Goal: Information Seeking & Learning: Learn about a topic

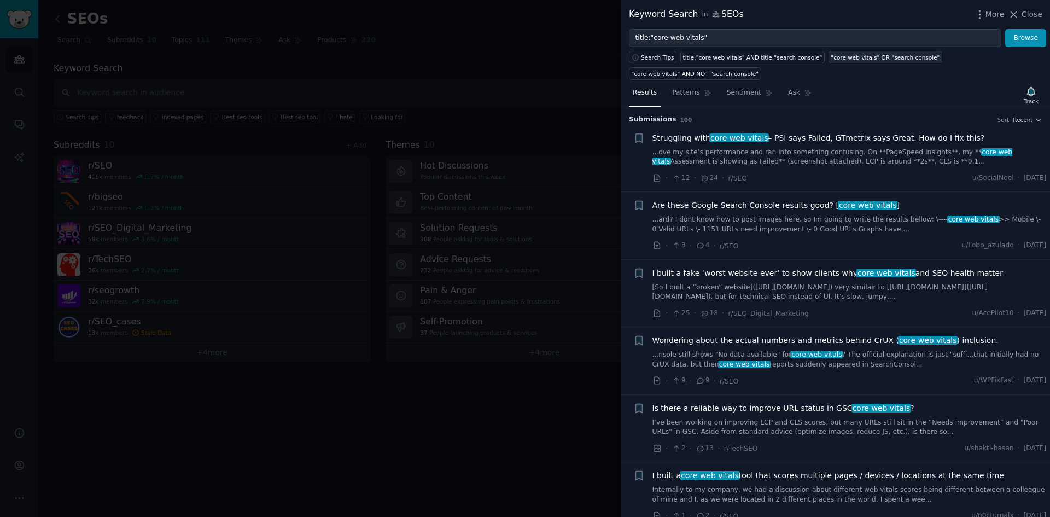
click at [880, 57] on div ""core web vitals" OR "search console"" at bounding box center [885, 58] width 109 height 8
type input ""core web vitals" OR "search console""
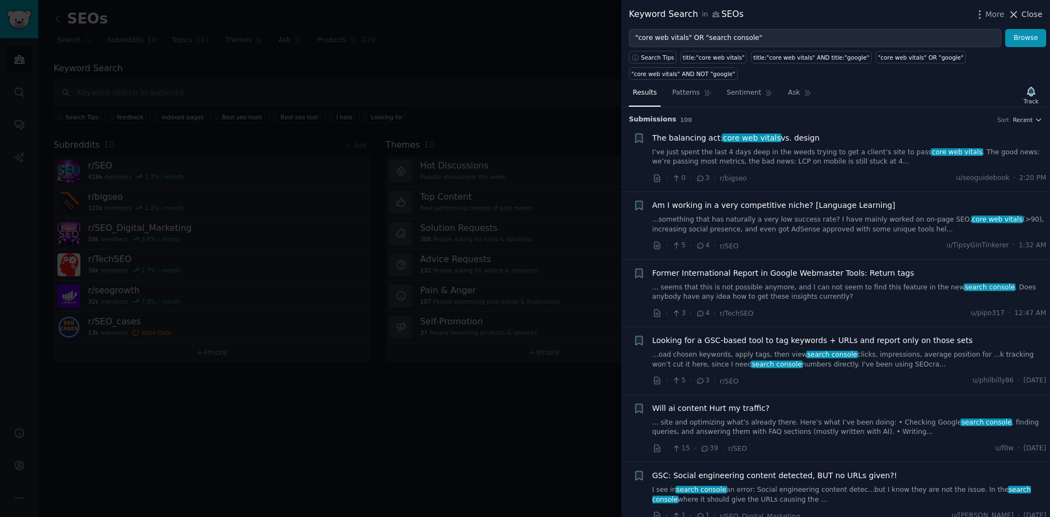
click at [1027, 13] on span "Close" at bounding box center [1032, 14] width 21 height 11
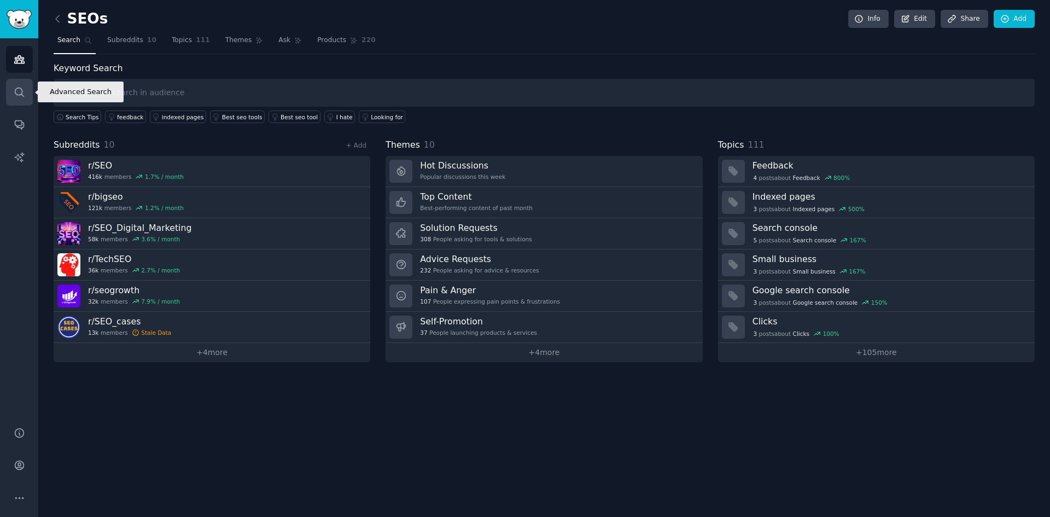
click at [19, 98] on link "Search" at bounding box center [19, 92] width 27 height 27
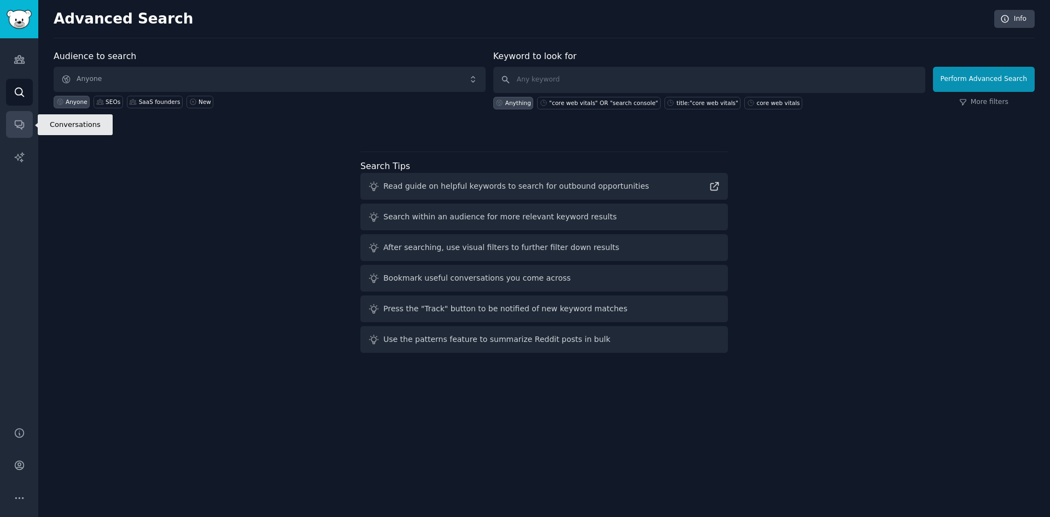
click at [20, 121] on icon "Sidebar" at bounding box center [19, 124] width 11 height 11
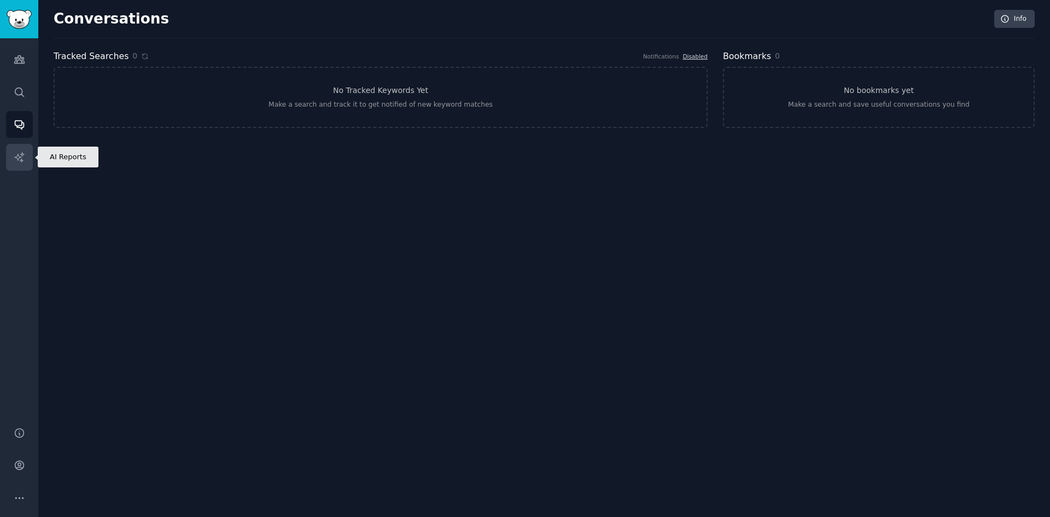
click at [25, 159] on icon "Sidebar" at bounding box center [19, 157] width 11 height 11
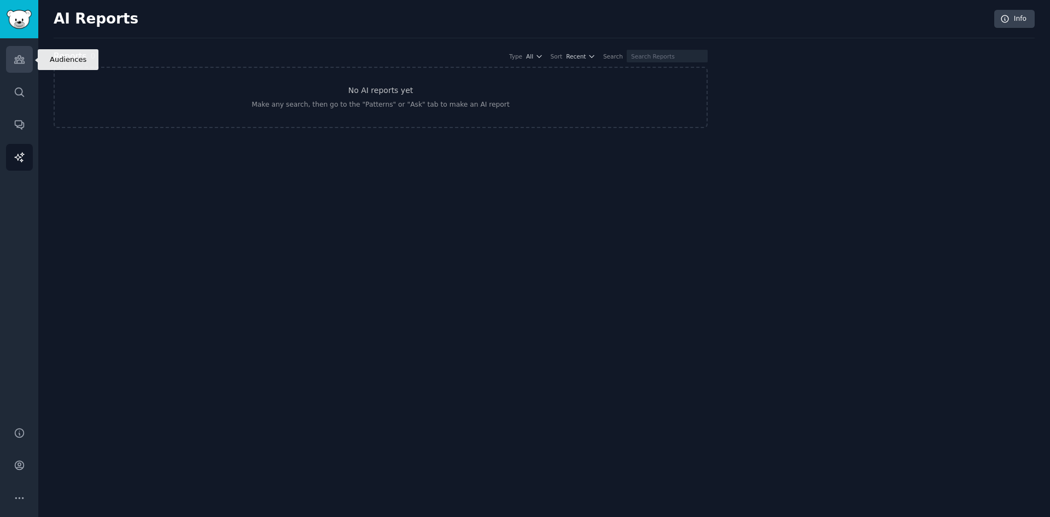
click at [24, 62] on icon "Sidebar" at bounding box center [19, 60] width 10 height 8
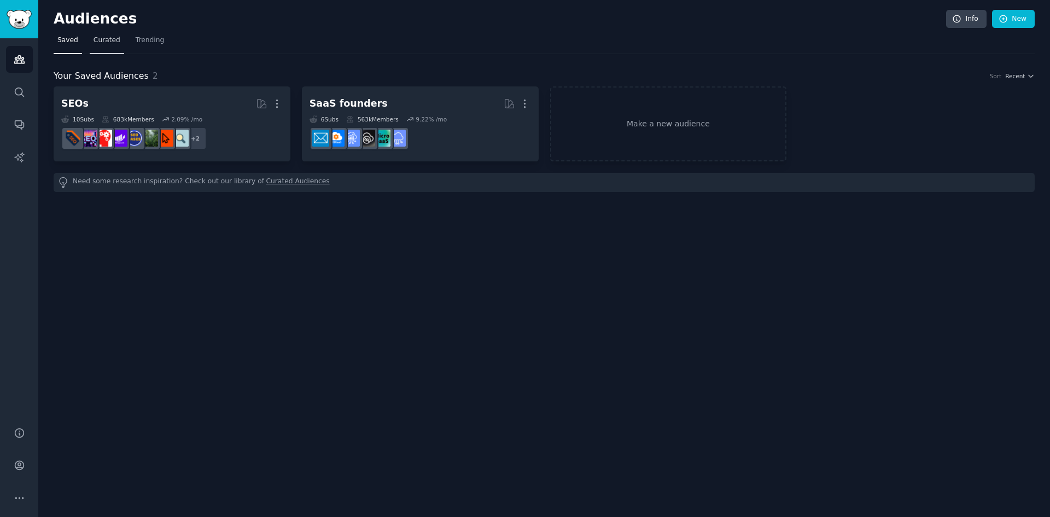
click at [108, 43] on span "Curated" at bounding box center [107, 41] width 27 height 10
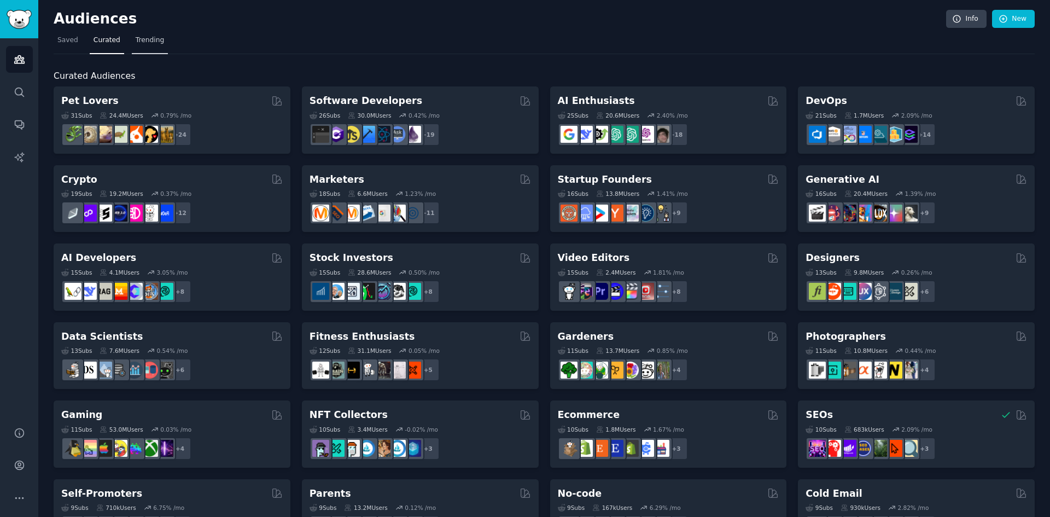
click at [155, 46] on link "Trending" at bounding box center [150, 43] width 36 height 22
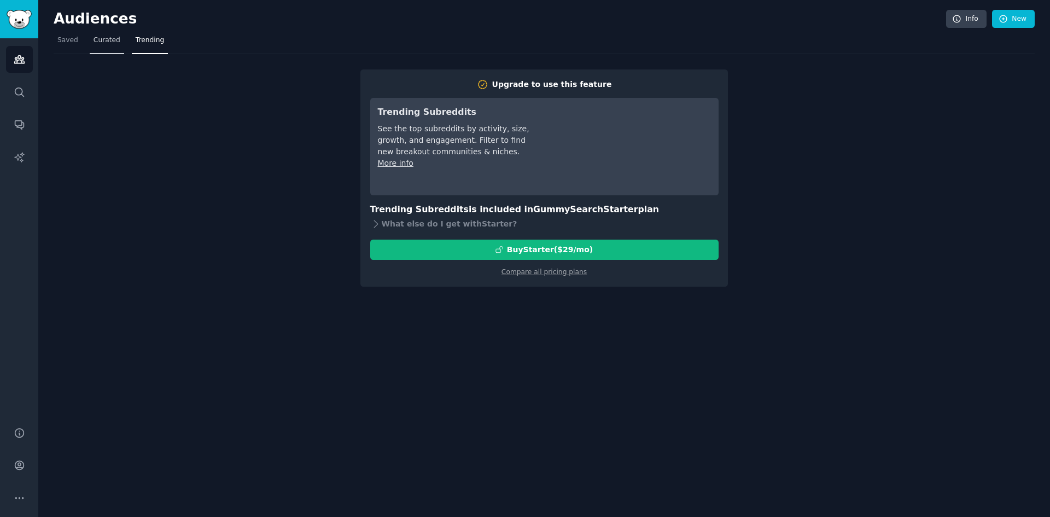
click at [106, 42] on span "Curated" at bounding box center [107, 41] width 27 height 10
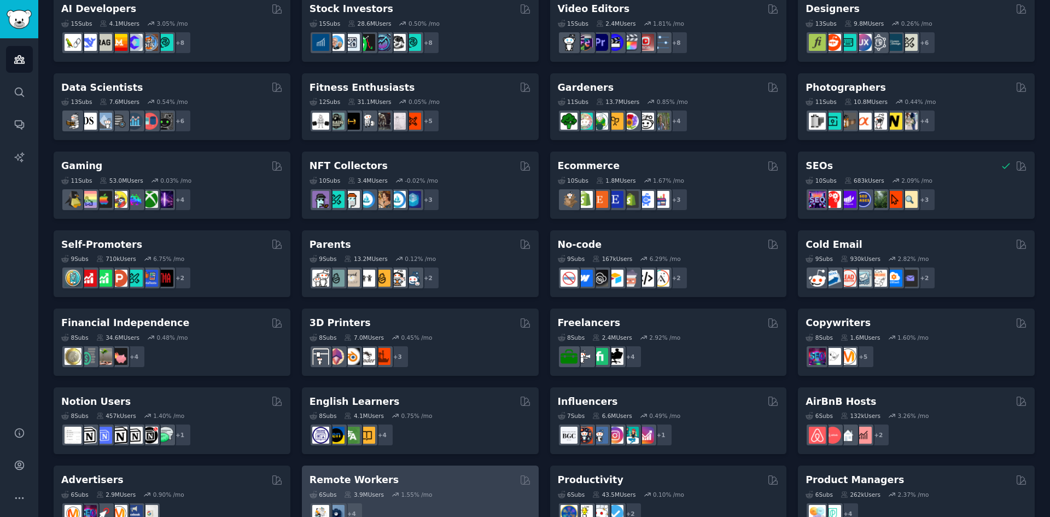
scroll to position [358, 0]
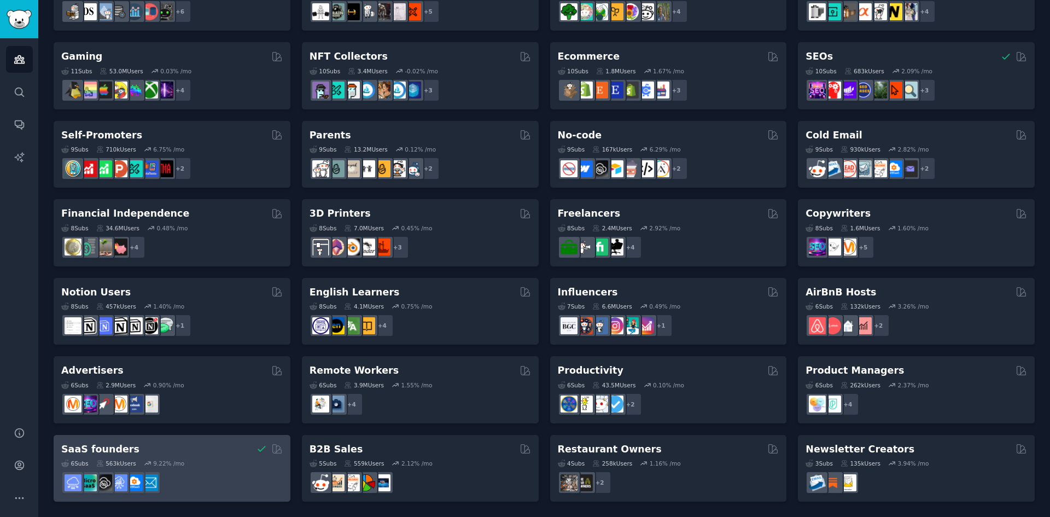
click at [212, 465] on div "6 Sub s 563k Users 9.22 % /mo" at bounding box center [172, 464] width 222 height 8
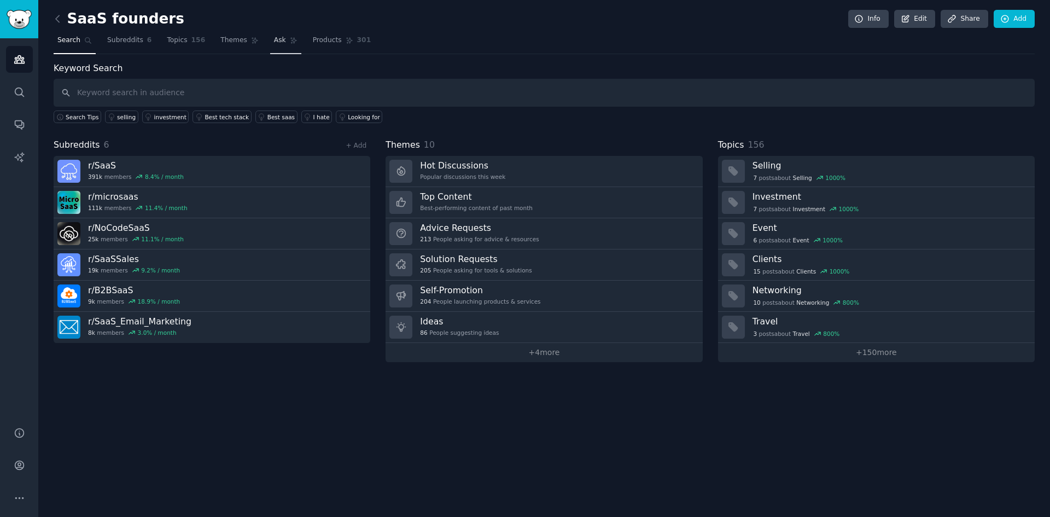
click at [274, 43] on span "Ask" at bounding box center [280, 41] width 12 height 10
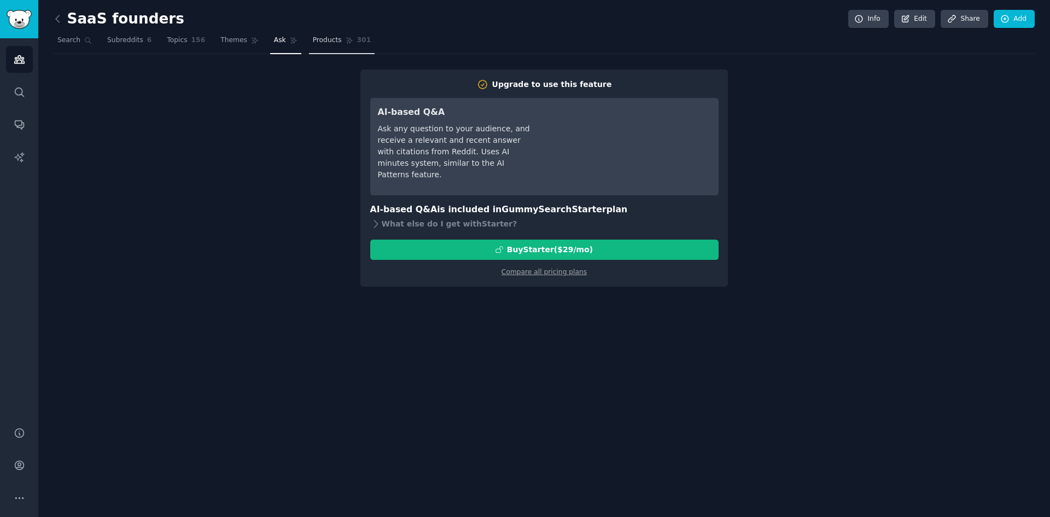
click at [313, 39] on span "Products" at bounding box center [327, 41] width 29 height 10
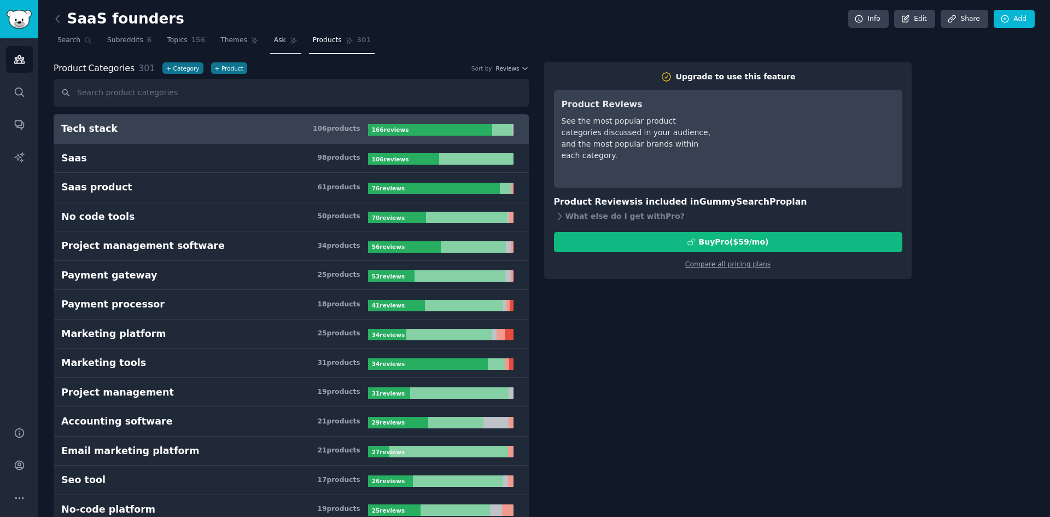
click at [274, 40] on span "Ask" at bounding box center [280, 41] width 12 height 10
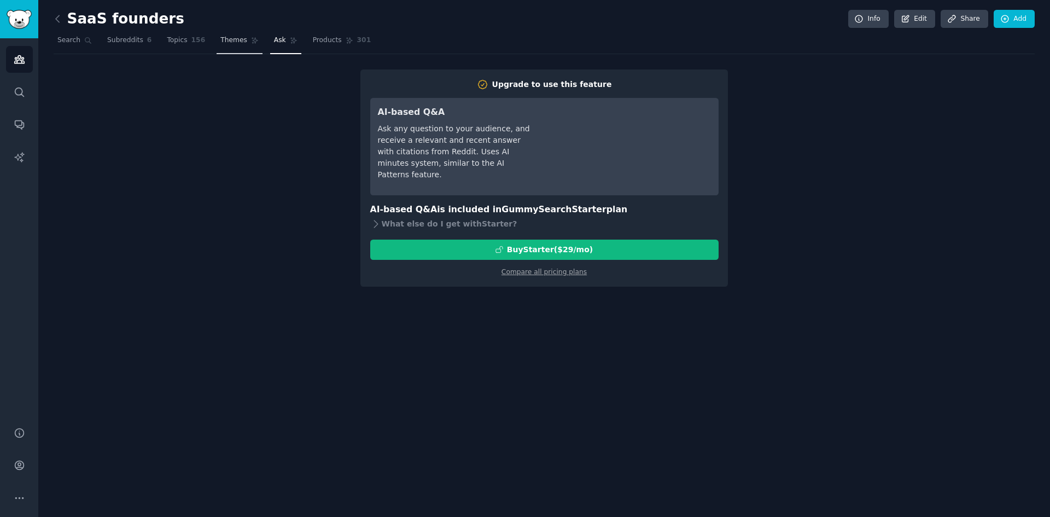
click at [217, 46] on link "Themes" at bounding box center [240, 43] width 46 height 22
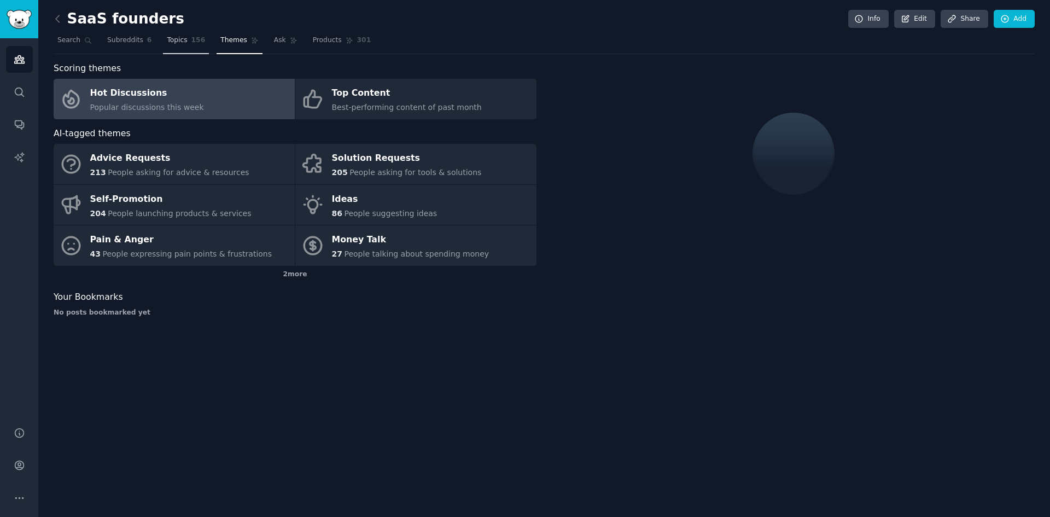
click at [168, 45] on link "Topics 156" at bounding box center [186, 43] width 46 height 22
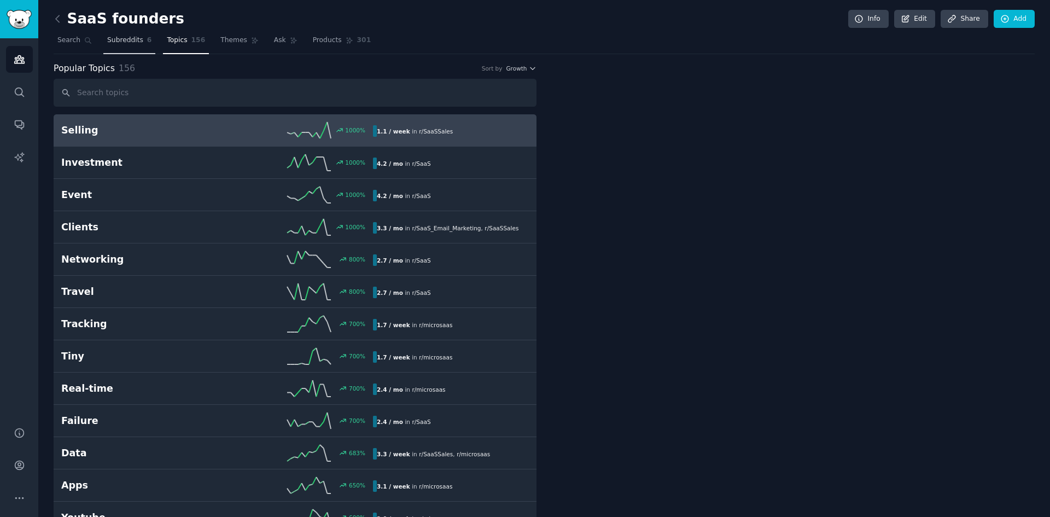
click at [119, 44] on span "Subreddits" at bounding box center [125, 41] width 36 height 10
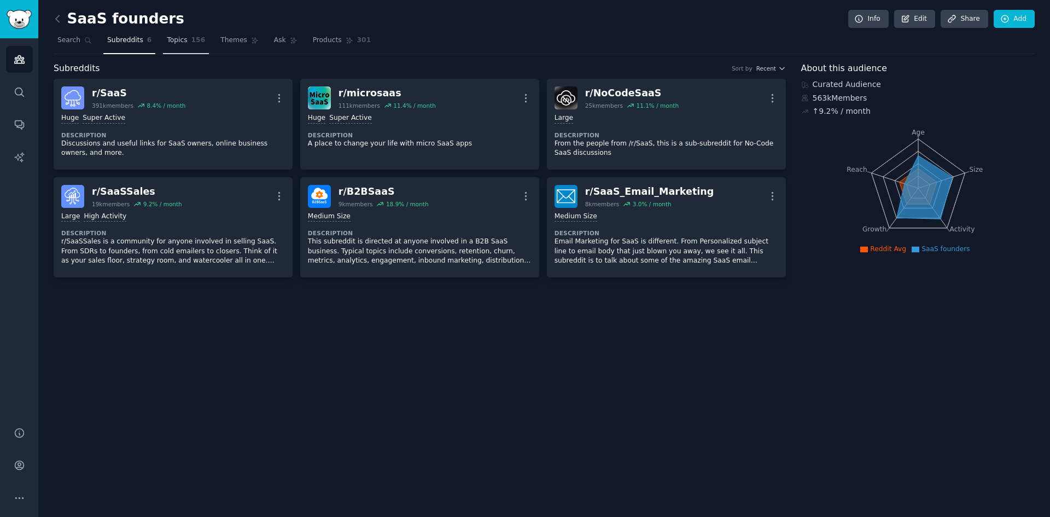
click at [172, 43] on span "Topics" at bounding box center [177, 41] width 20 height 10
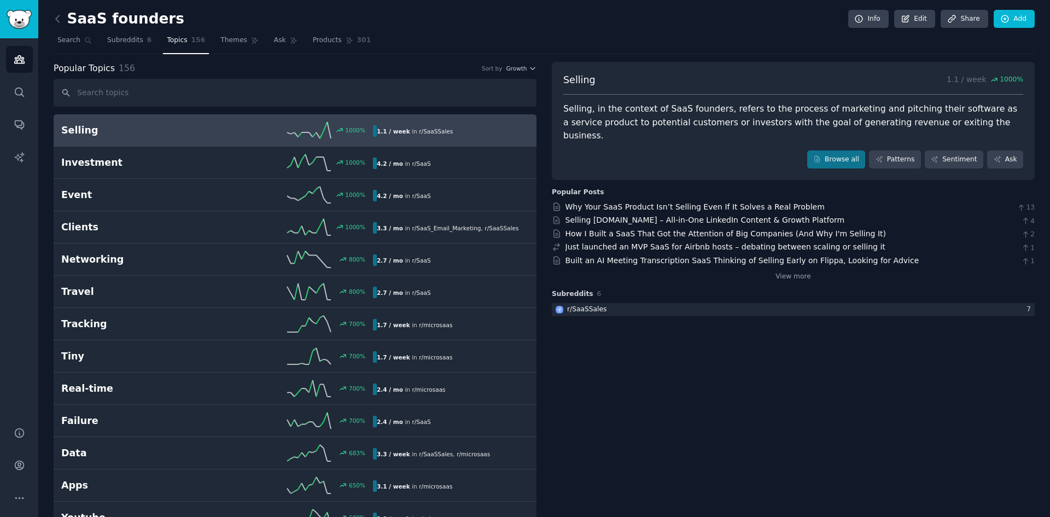
click at [98, 97] on input "text" at bounding box center [295, 93] width 483 height 28
type input "p"
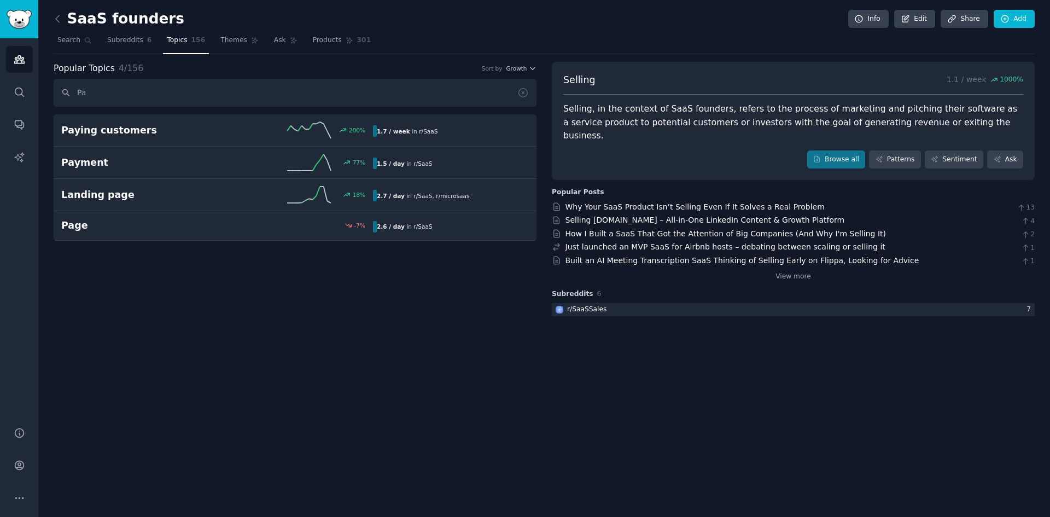
type input "P"
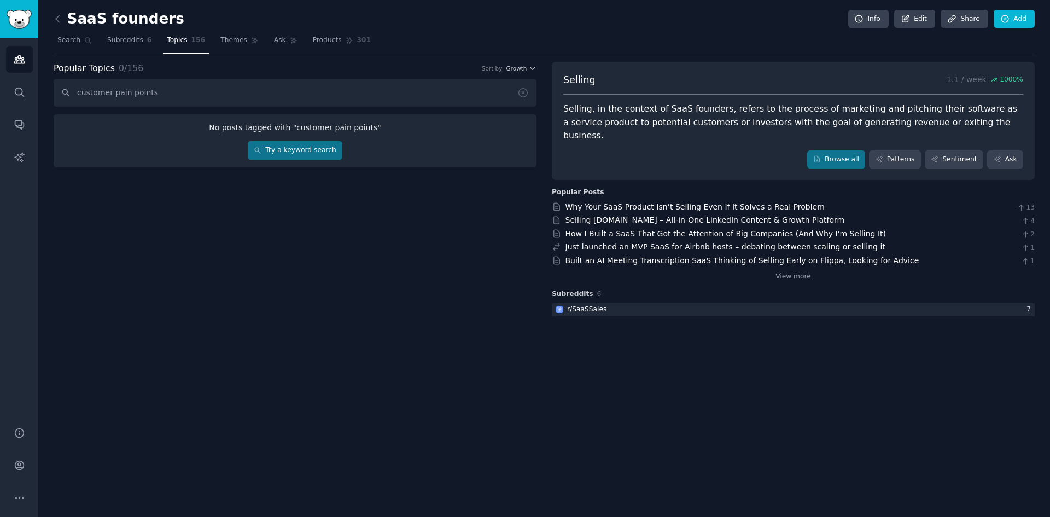
type input "customer pain points"
click at [315, 156] on link "Try a keyword search" at bounding box center [295, 150] width 95 height 19
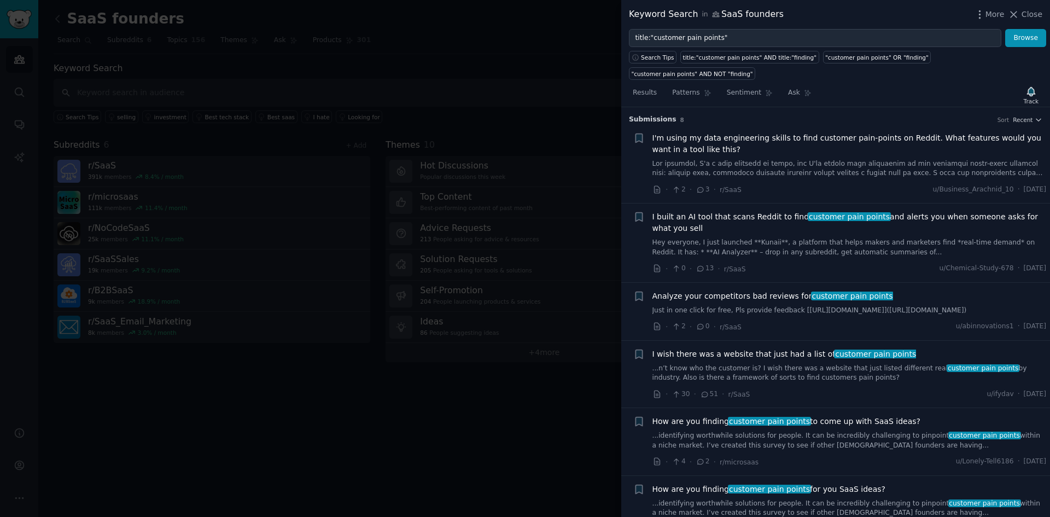
drag, startPoint x: 700, startPoint y: 125, endPoint x: 645, endPoint y: 123, distance: 55.3
click at [645, 132] on div "+ I'm using my data engineering skills to find customer pain-points on Reddit. …" at bounding box center [841, 163] width 414 height 63
click at [639, 132] on div "Bookmark this conversation +" at bounding box center [639, 163] width 11 height 63
click at [638, 133] on icon "button" at bounding box center [639, 137] width 7 height 9
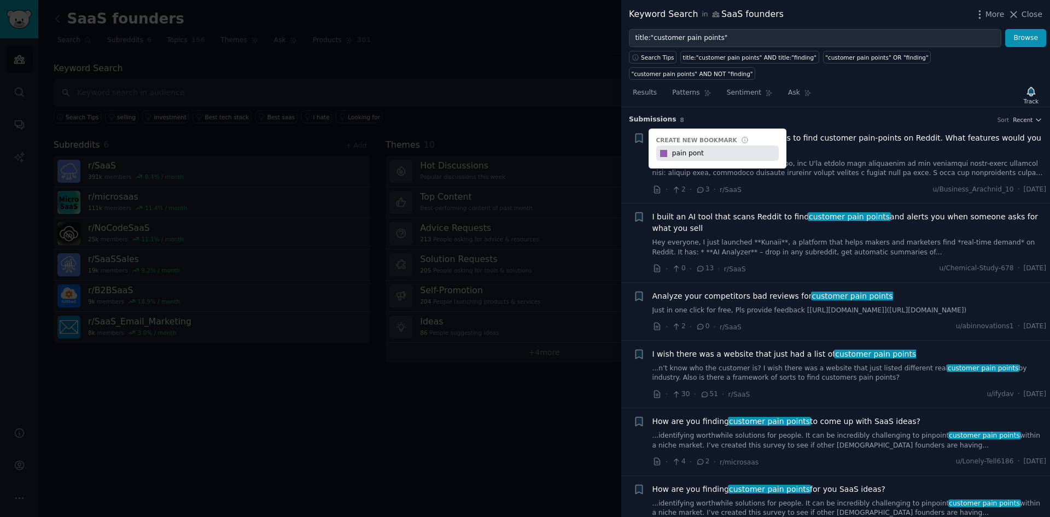
type input "pain pont"
click at [829, 115] on h3 "Submission s 8 Sort Recent" at bounding box center [836, 120] width 414 height 10
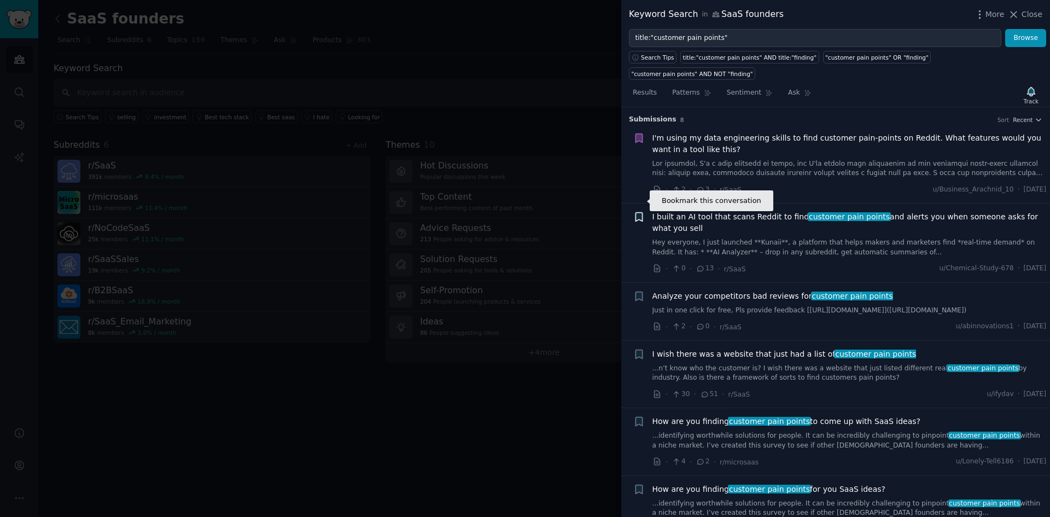
click at [643, 211] on icon "button" at bounding box center [639, 216] width 11 height 11
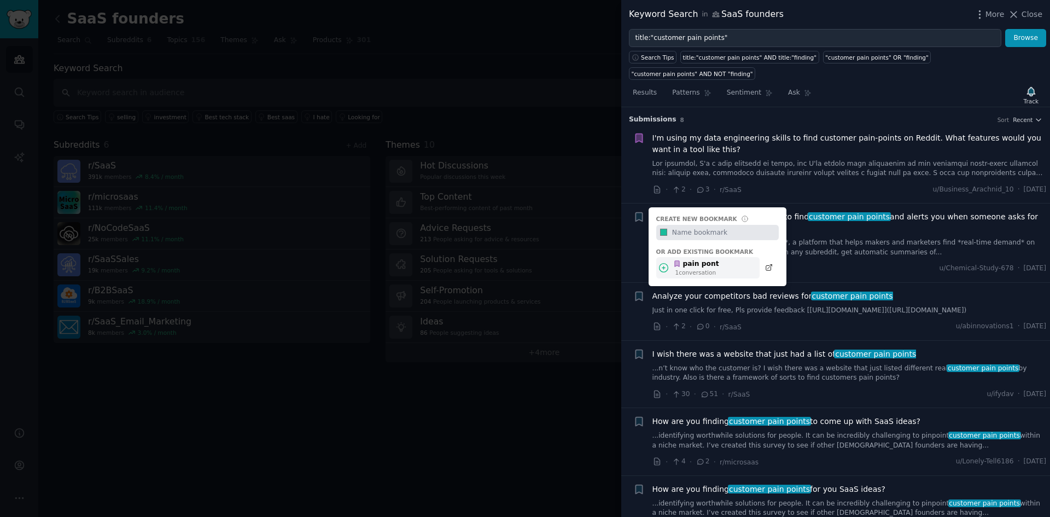
click at [666, 262] on icon at bounding box center [663, 267] width 11 height 11
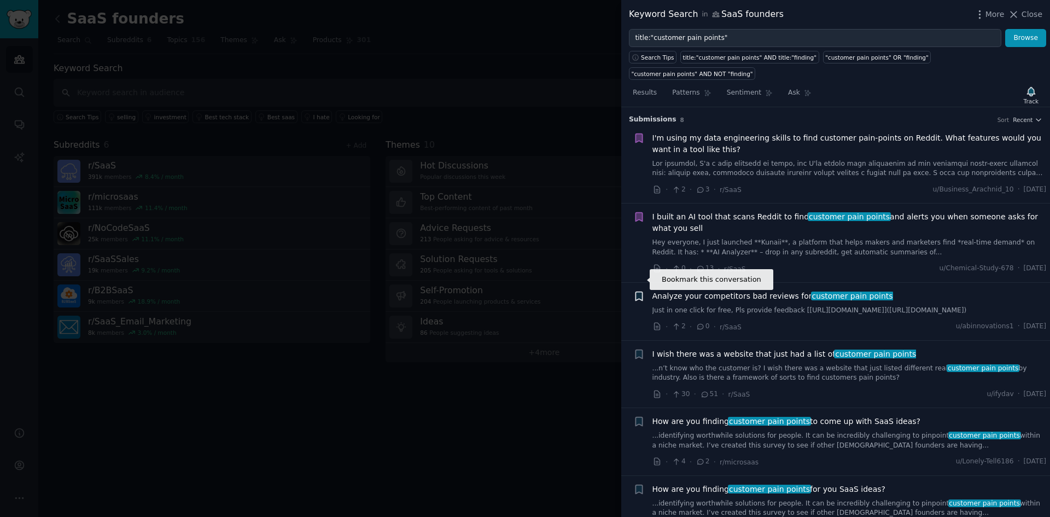
click at [642, 292] on icon "button" at bounding box center [639, 296] width 7 height 9
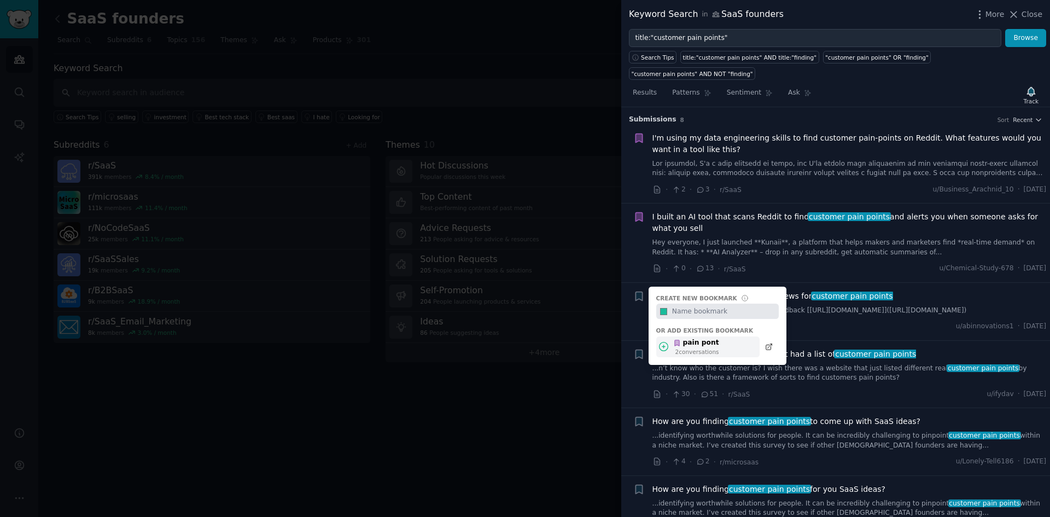
click at [660, 342] on icon at bounding box center [664, 346] width 9 height 9
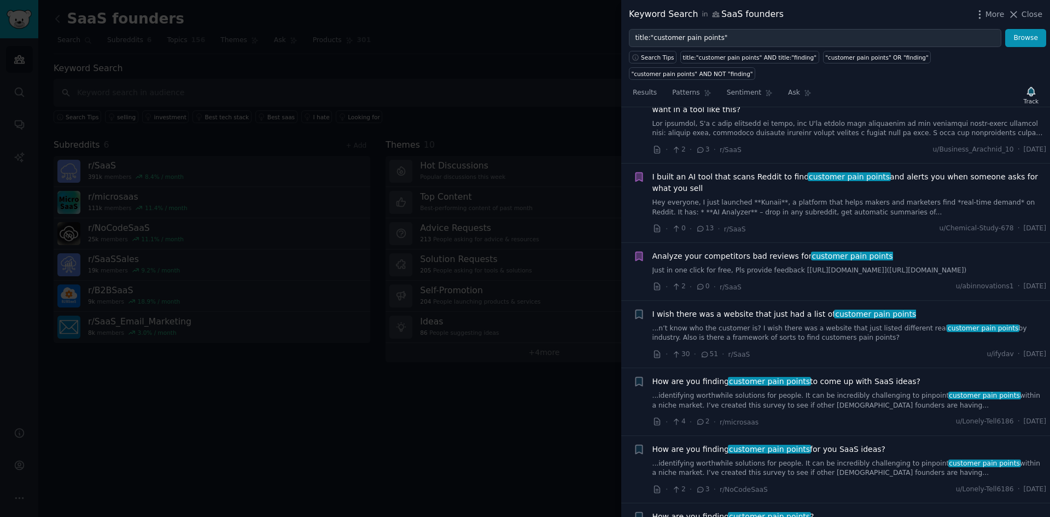
scroll to position [109, 0]
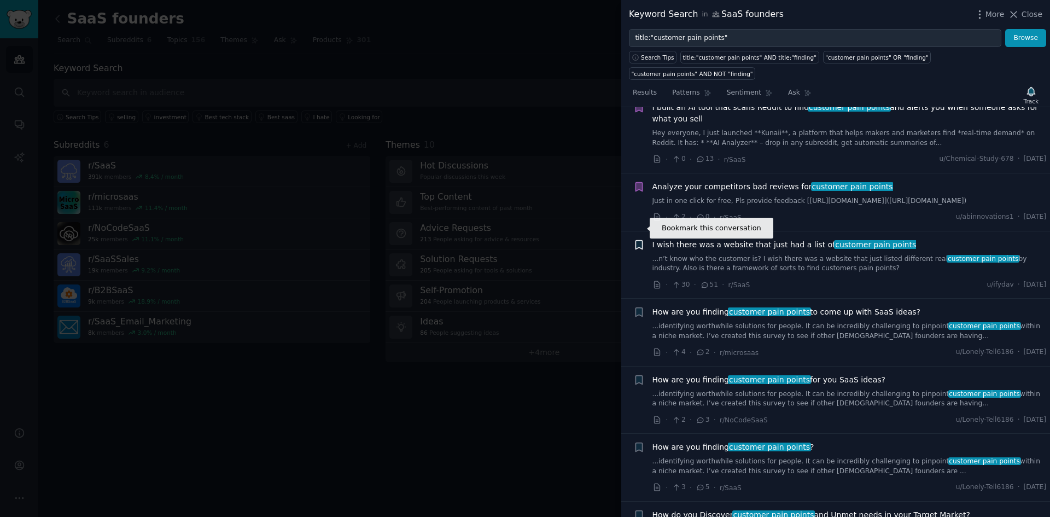
click at [642, 240] on icon "button" at bounding box center [639, 244] width 7 height 9
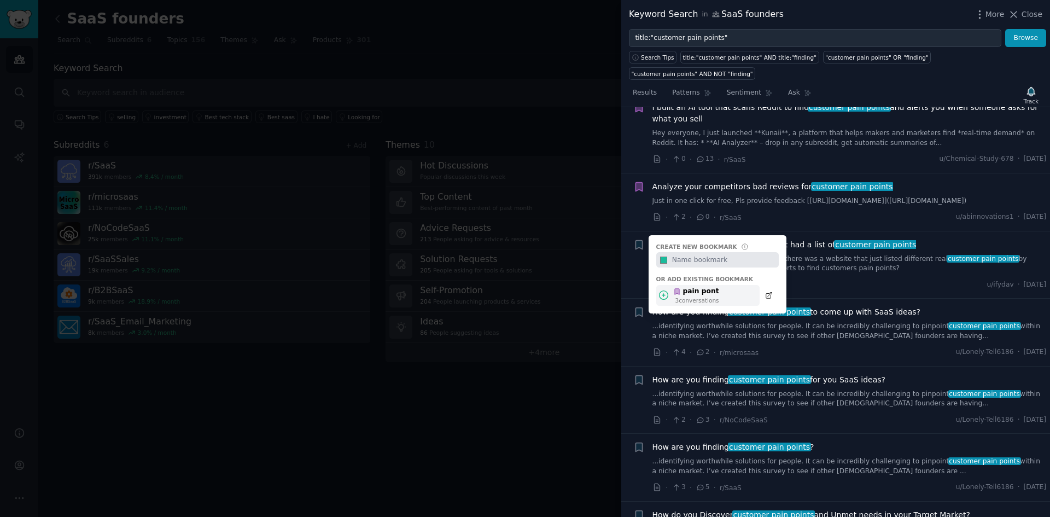
click at [668, 291] on icon at bounding box center [664, 295] width 9 height 9
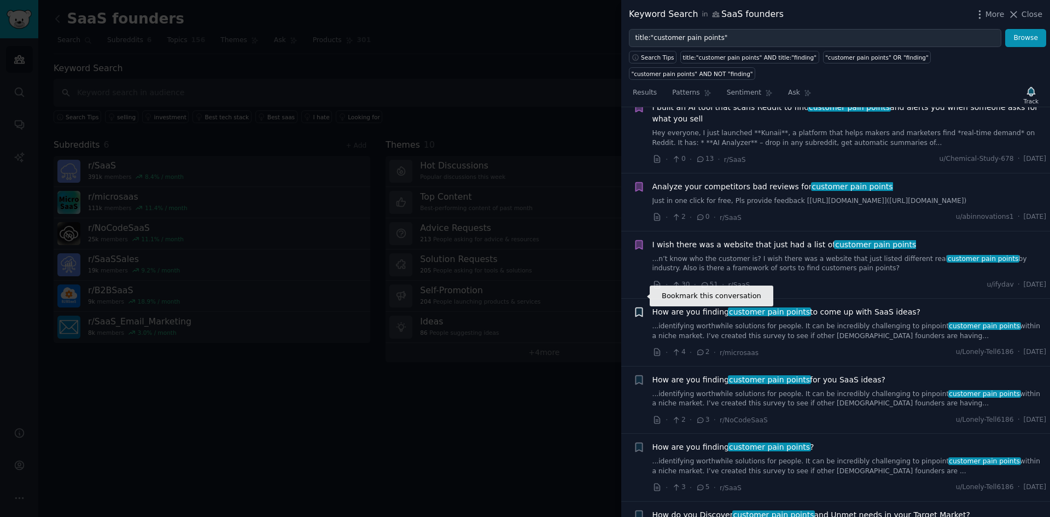
click at [638, 308] on icon "button" at bounding box center [639, 312] width 7 height 9
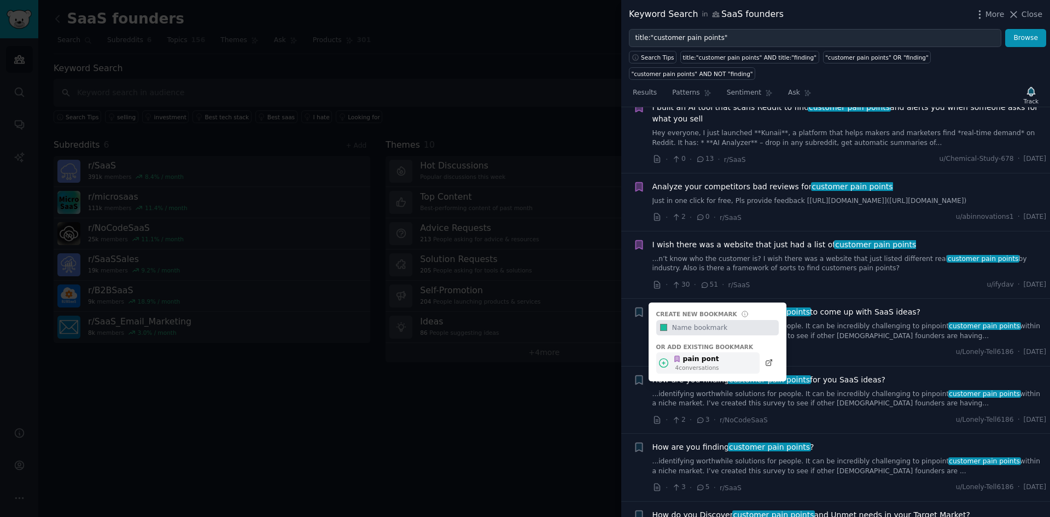
click at [665, 357] on icon at bounding box center [663, 362] width 11 height 11
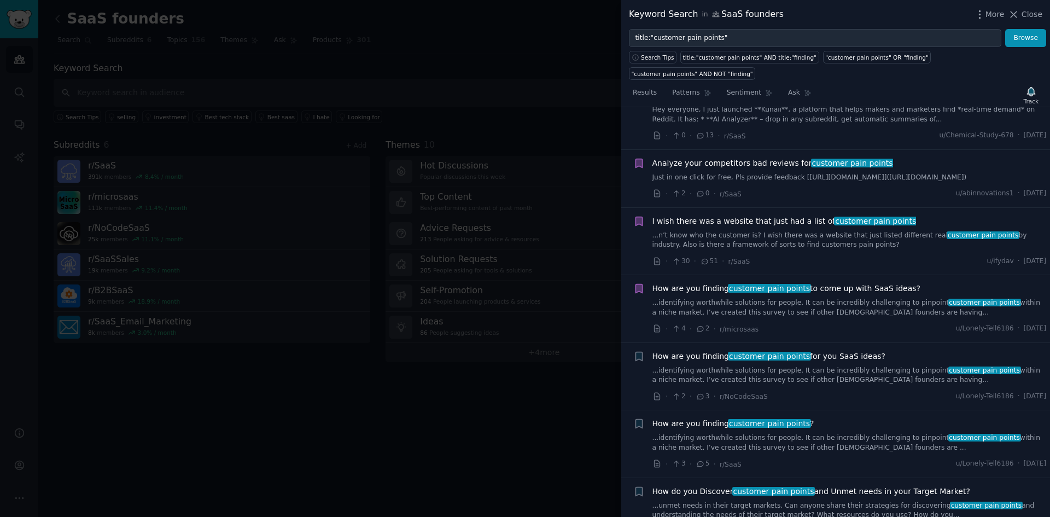
scroll to position [145, 0]
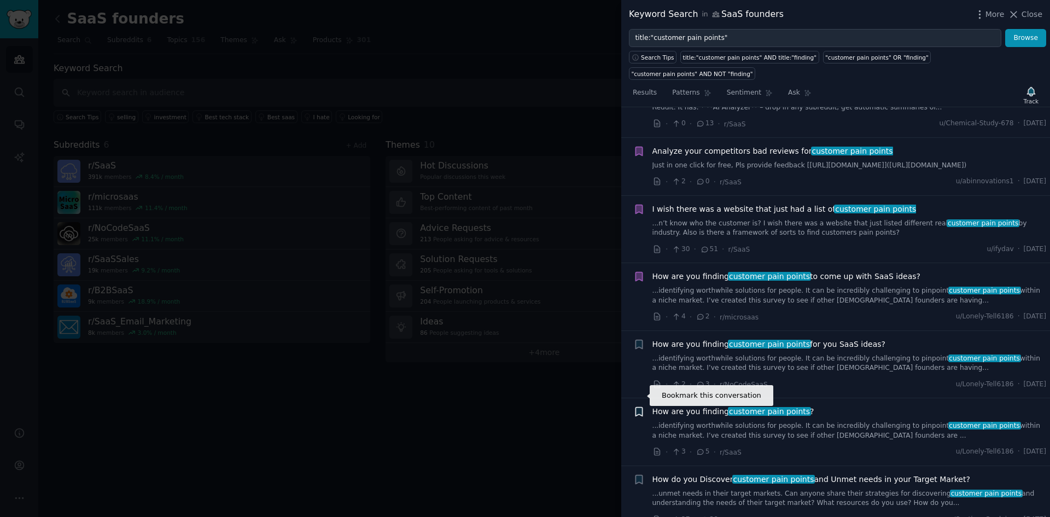
click at [641, 408] on icon "button" at bounding box center [639, 412] width 7 height 9
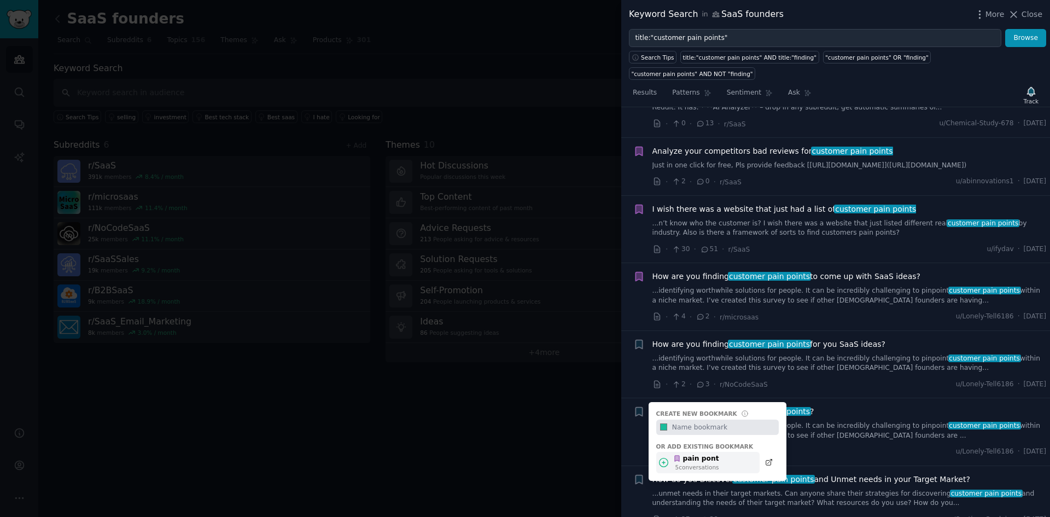
click at [661, 457] on icon at bounding box center [663, 462] width 11 height 11
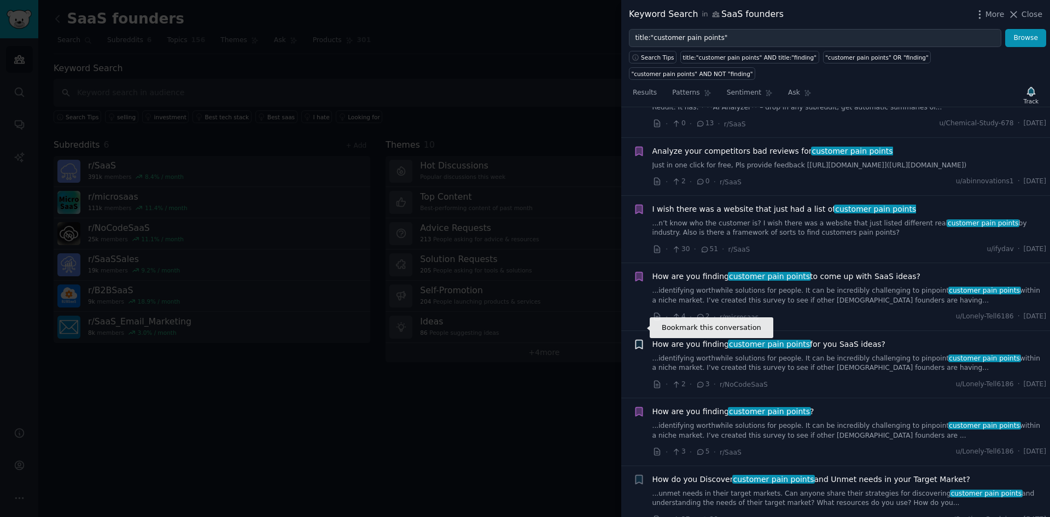
click at [640, 340] on icon "button" at bounding box center [639, 344] width 7 height 9
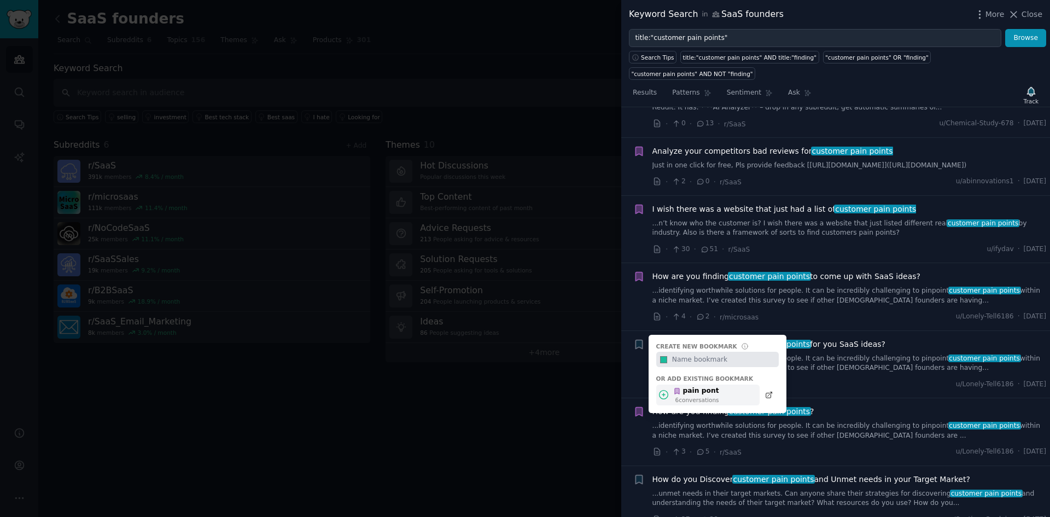
click at [661, 389] on icon at bounding box center [663, 394] width 11 height 11
